Goal: Information Seeking & Learning: Learn about a topic

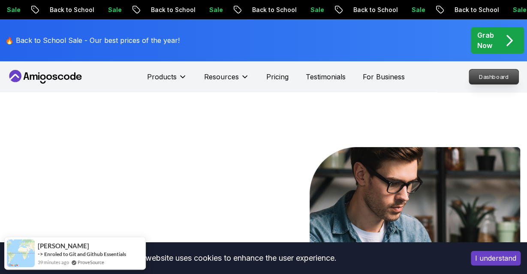
click at [491, 72] on p "Dashboard" at bounding box center [493, 76] width 49 height 15
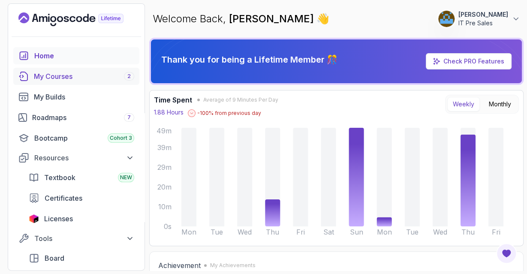
click at [55, 78] on div "My Courses 2" at bounding box center [84, 76] width 100 height 10
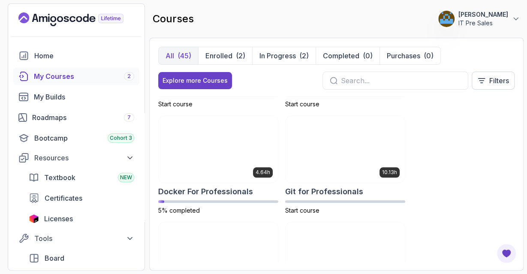
scroll to position [435, 0]
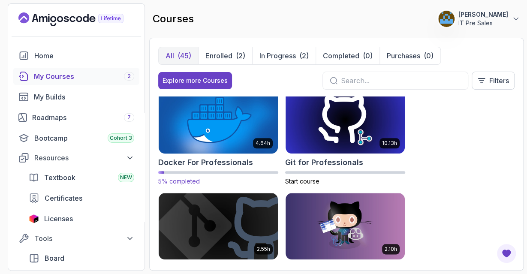
click at [211, 132] on img at bounding box center [218, 120] width 125 height 70
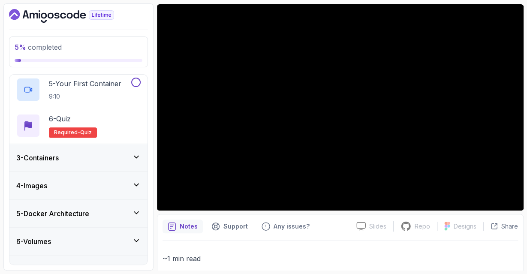
scroll to position [203, 0]
click at [71, 158] on div "3 - Containers" at bounding box center [78, 157] width 124 height 10
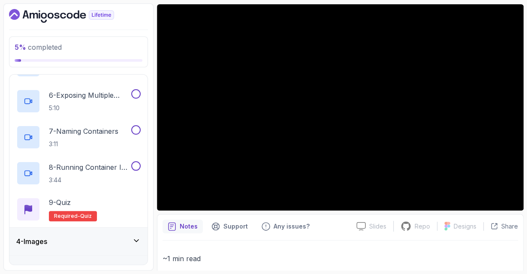
scroll to position [361, 0]
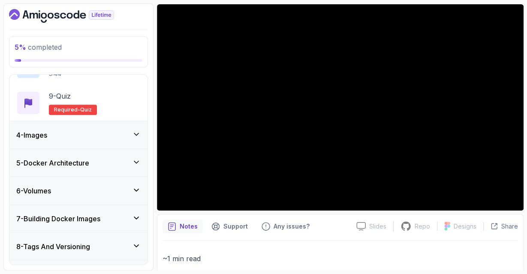
click at [137, 135] on icon at bounding box center [136, 134] width 9 height 9
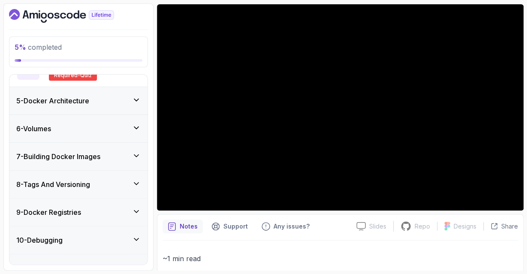
scroll to position [173, 0]
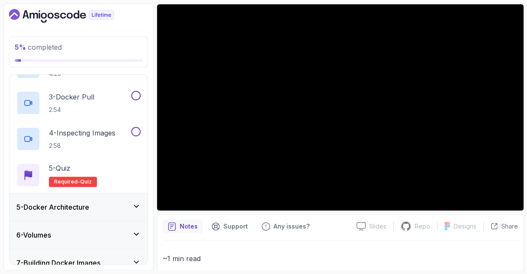
click at [134, 206] on icon at bounding box center [136, 206] width 9 height 9
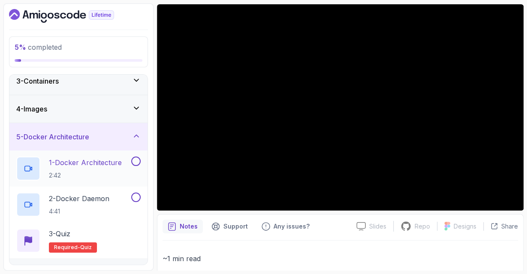
scroll to position [0, 0]
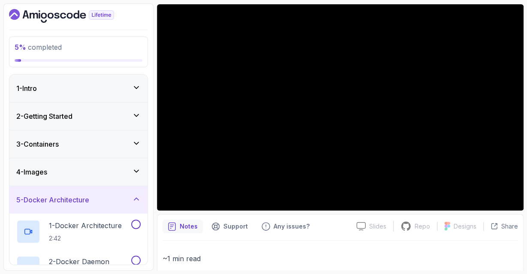
click at [137, 80] on div "1 - Intro" at bounding box center [78, 88] width 138 height 27
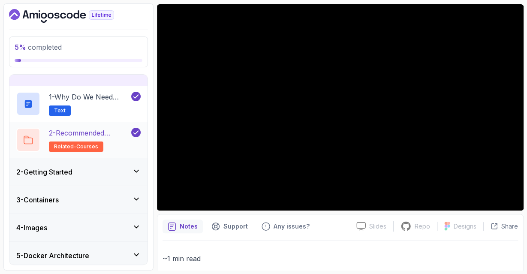
scroll to position [28, 0]
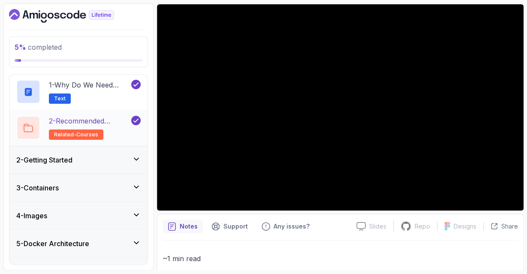
click at [96, 166] on div "2 - Getting Started" at bounding box center [78, 159] width 138 height 27
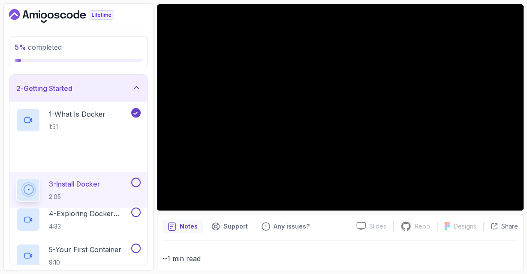
scroll to position [27, 0]
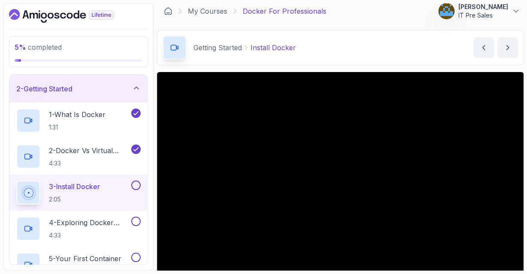
scroll to position [52, 0]
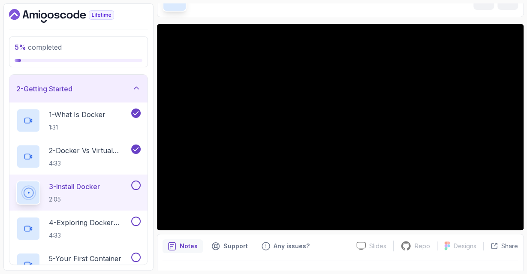
click at [131, 43] on p "5 % completed" at bounding box center [79, 47] width 128 height 10
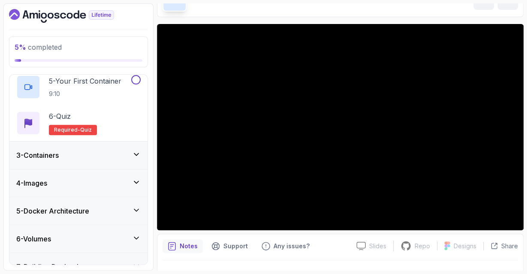
scroll to position [211, 0]
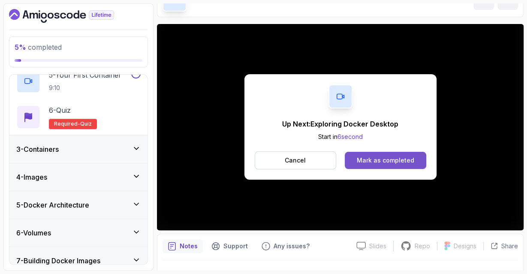
click at [397, 161] on div "Mark as completed" at bounding box center [385, 160] width 57 height 9
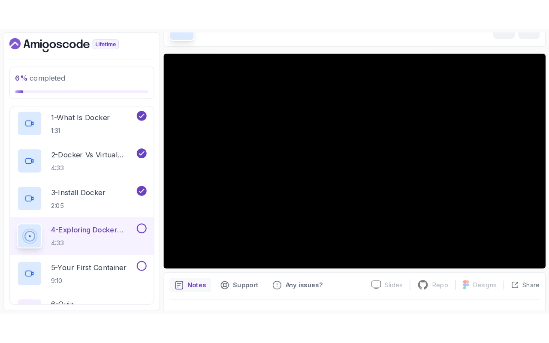
scroll to position [36, 0]
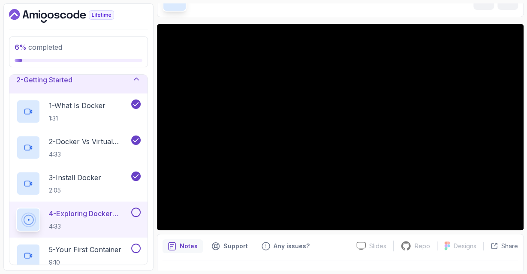
click at [303, 7] on div "Getting Started Exploring Docker Desktop" at bounding box center [249, 0] width 174 height 24
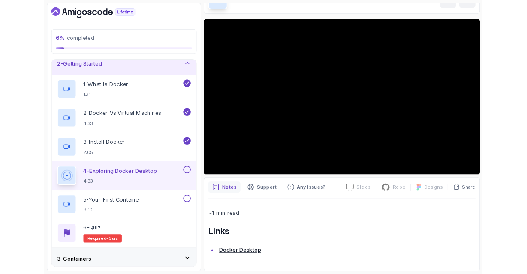
scroll to position [52, 0]
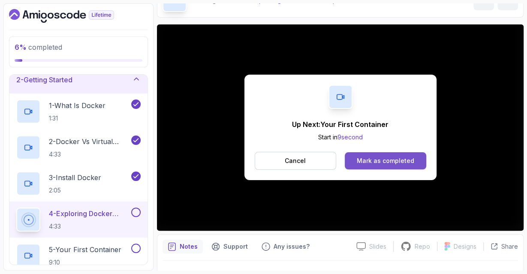
click at [376, 160] on div "Mark as completed" at bounding box center [385, 160] width 57 height 9
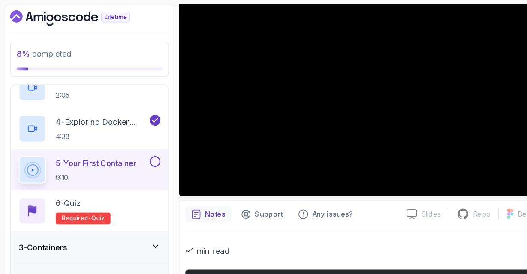
scroll to position [236, 0]
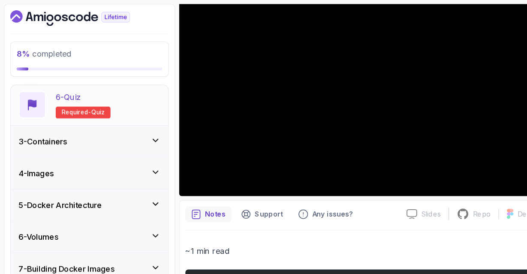
click at [102, 91] on div "6 - Quiz Required- quiz" at bounding box center [78, 92] width 124 height 24
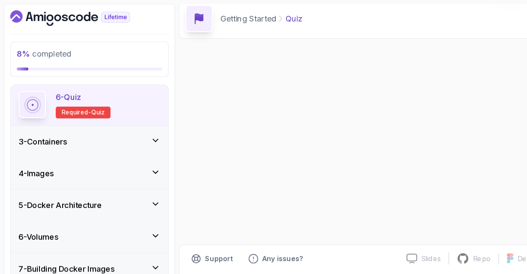
click at [70, 87] on p "6 - Quiz" at bounding box center [60, 85] width 22 height 10
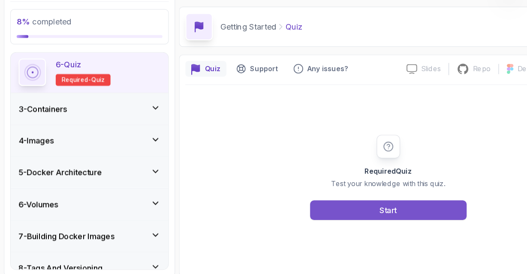
click at [307, 211] on button "Start" at bounding box center [340, 212] width 137 height 17
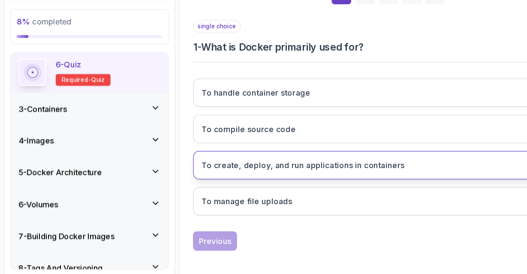
scroll to position [120, 0]
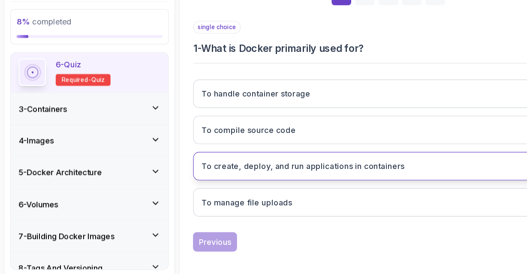
click at [280, 174] on h3 "To create, deploy, and run applications in containers" at bounding box center [266, 174] width 178 height 10
click at [275, 177] on h3 "To create, deploy, and run applications in containers" at bounding box center [266, 174] width 178 height 10
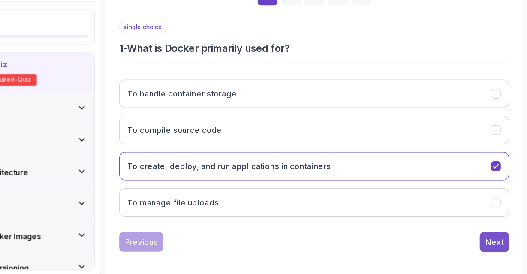
click at [497, 238] on div "Next" at bounding box center [497, 240] width 15 height 10
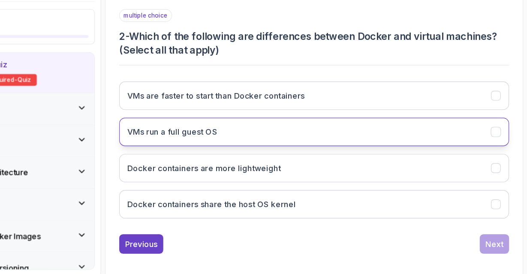
scroll to position [130, 0]
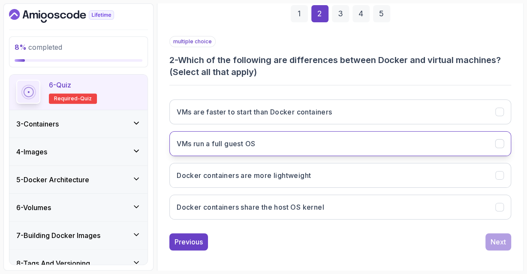
click at [239, 144] on h3 "VMs run a full guest OS" at bounding box center [216, 143] width 78 height 10
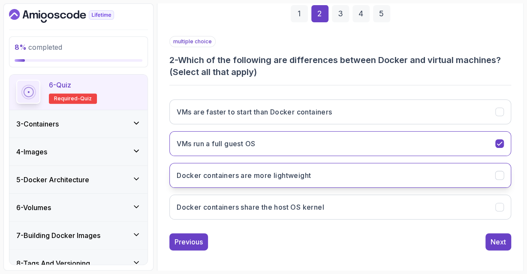
click at [242, 177] on h3 "Docker containers are more lightweight" at bounding box center [244, 175] width 134 height 10
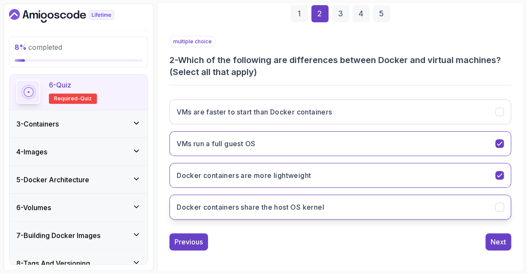
click at [248, 210] on h3 "Docker containers share the host OS kernel" at bounding box center [250, 207] width 147 height 10
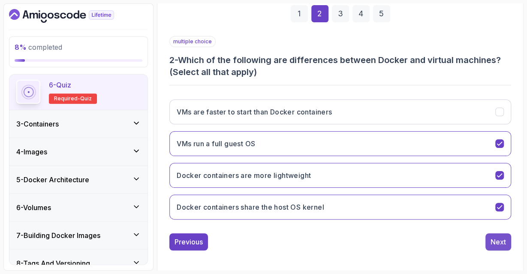
click at [505, 240] on div "Next" at bounding box center [497, 242] width 15 height 10
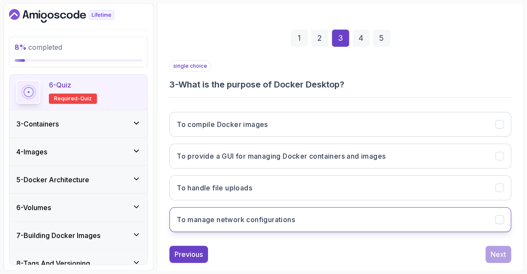
scroll to position [120, 0]
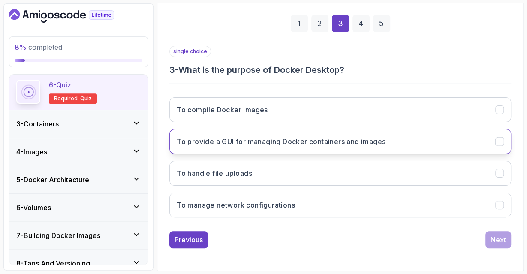
click at [338, 138] on h3 "To provide a GUI for managing Docker containers and images" at bounding box center [281, 141] width 209 height 10
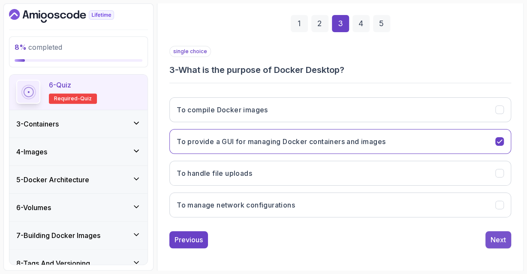
click at [497, 236] on div "Next" at bounding box center [497, 240] width 15 height 10
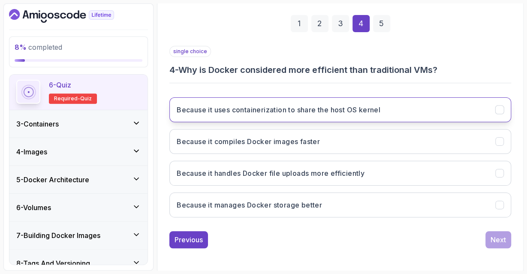
click at [275, 111] on h3 "Because it uses containerization to share the host OS kernel" at bounding box center [279, 110] width 204 height 10
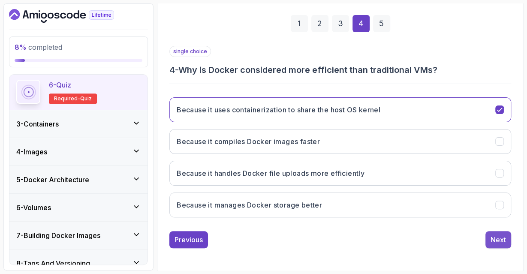
click at [495, 235] on div "Next" at bounding box center [497, 240] width 15 height 10
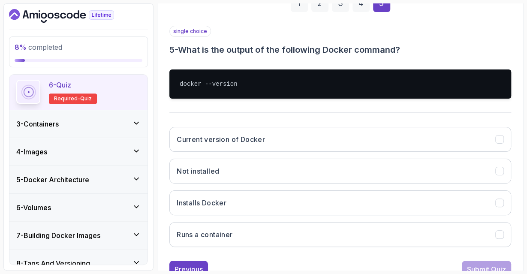
scroll to position [141, 0]
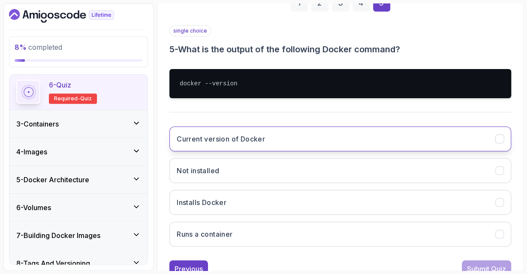
click at [287, 133] on button "Current version of Docker" at bounding box center [340, 138] width 342 height 25
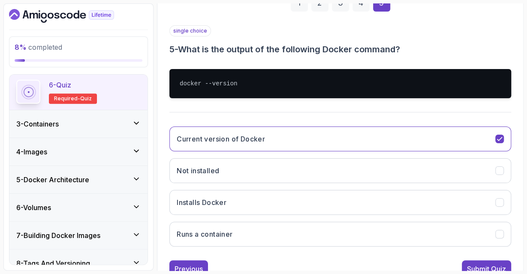
scroll to position [170, 0]
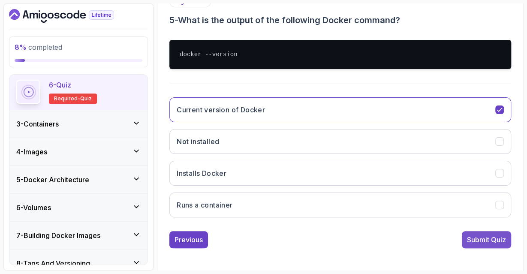
click at [475, 238] on div "Submit Quiz" at bounding box center [486, 240] width 39 height 10
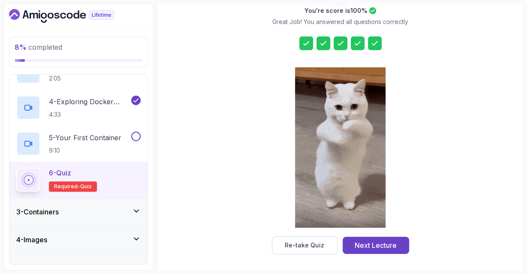
scroll to position [147, 0]
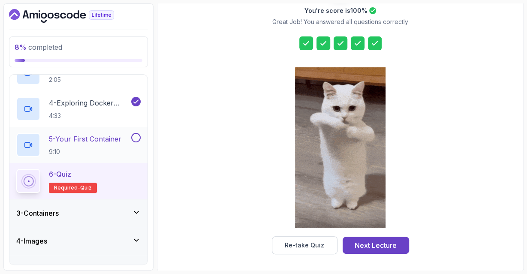
click at [101, 136] on p "5 - Your First Container" at bounding box center [85, 139] width 72 height 10
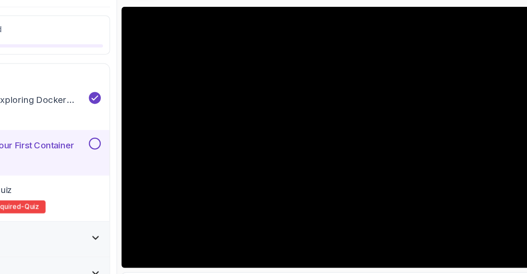
scroll to position [47, 0]
